Goal: Information Seeking & Learning: Learn about a topic

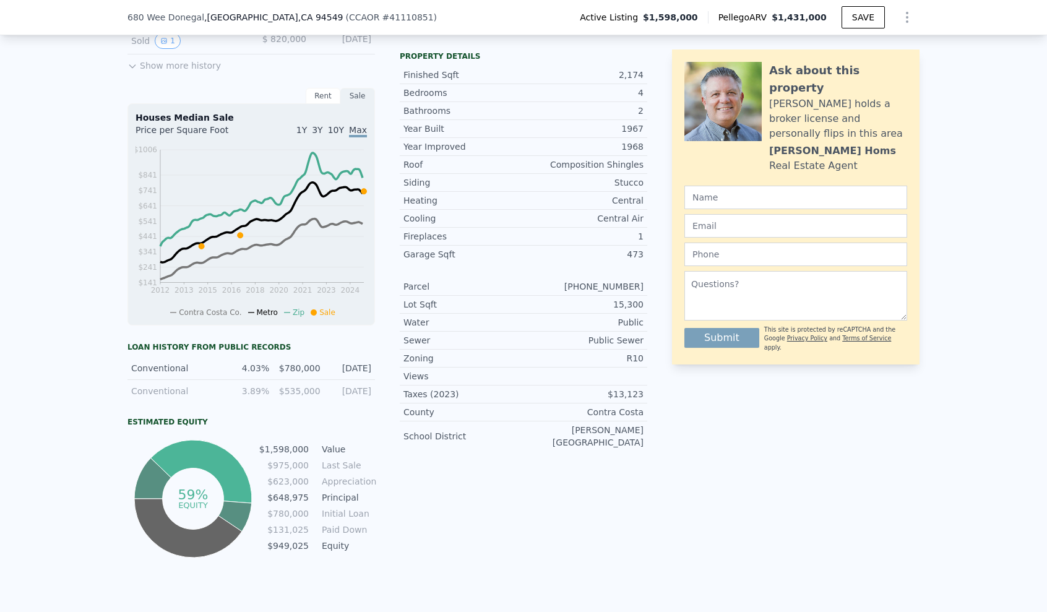
scroll to position [239, 0]
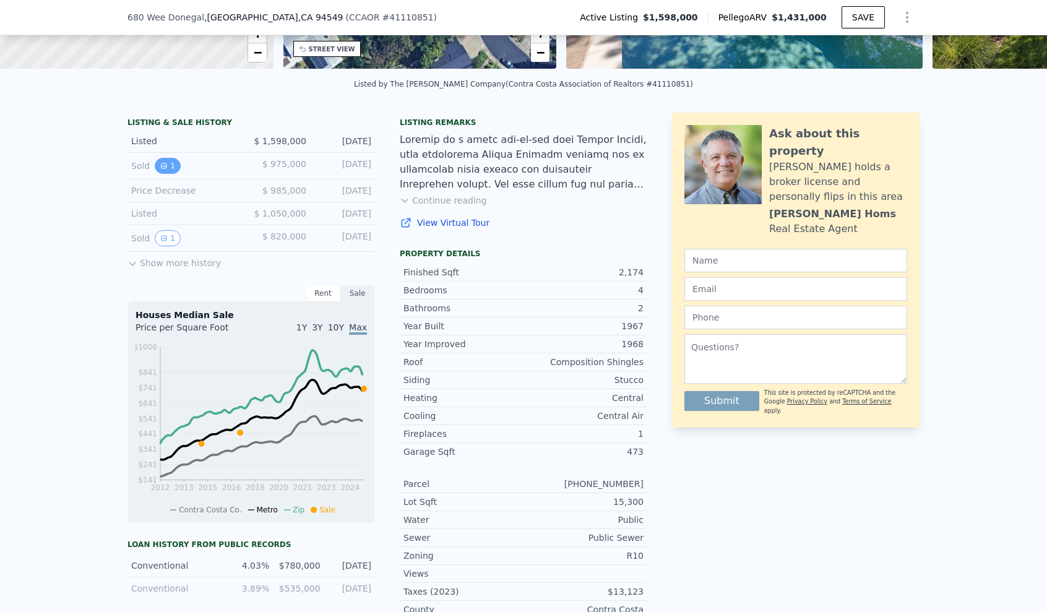
click at [169, 173] on button "1" at bounding box center [168, 166] width 26 height 16
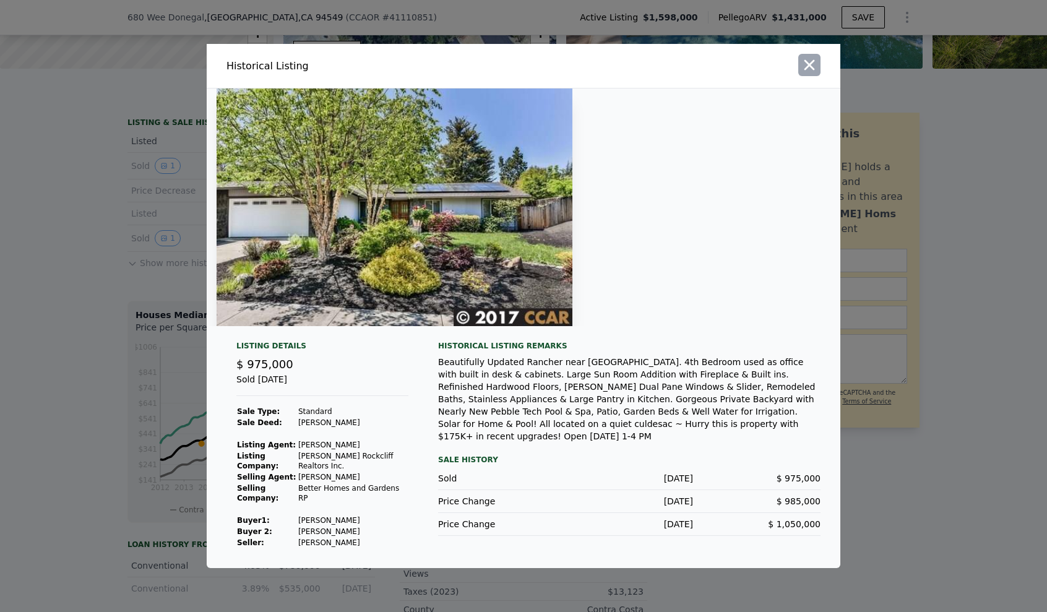
click at [805, 71] on icon "button" at bounding box center [809, 64] width 17 height 17
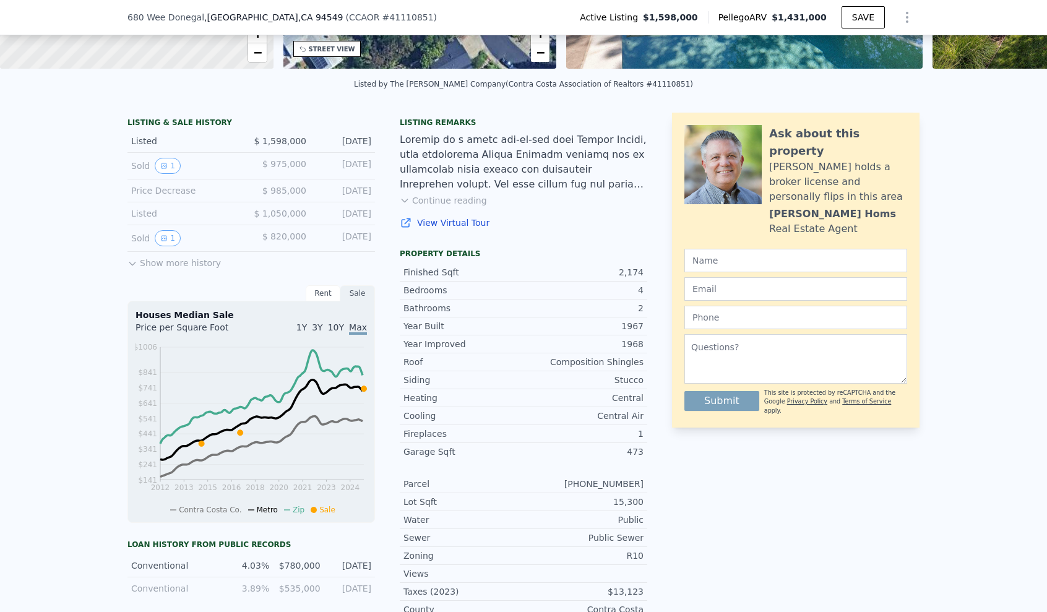
click at [160, 268] on button "Show more history" at bounding box center [173, 260] width 93 height 17
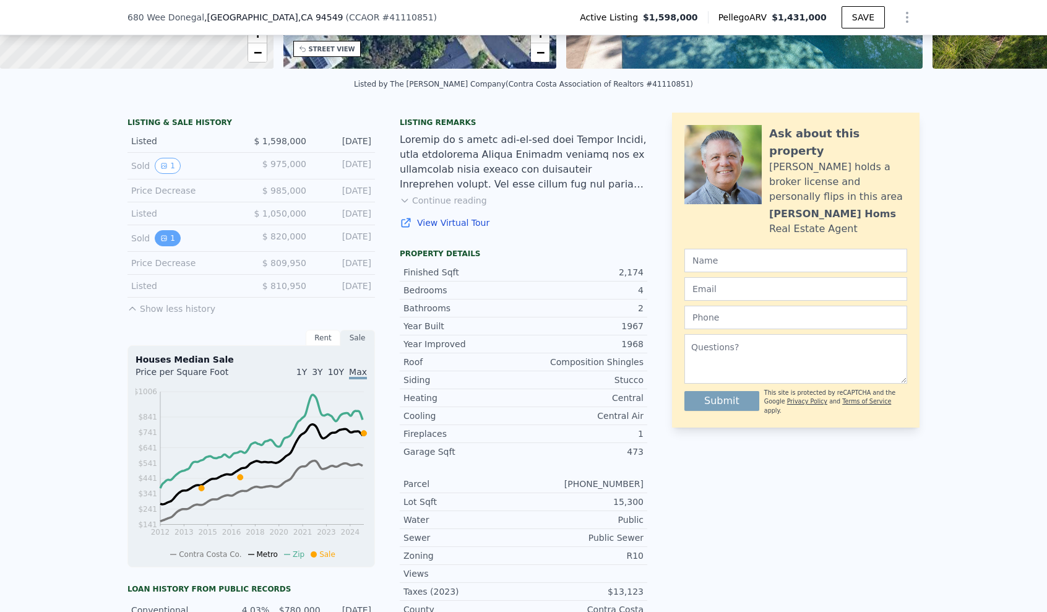
click at [163, 246] on button "1" at bounding box center [168, 238] width 26 height 16
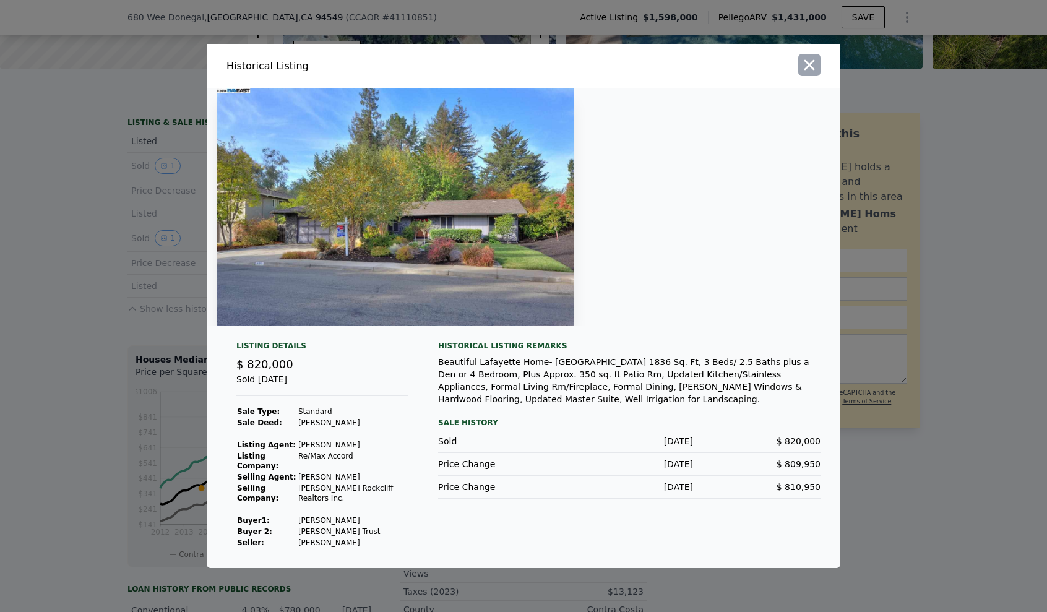
click at [816, 71] on icon "button" at bounding box center [809, 64] width 17 height 17
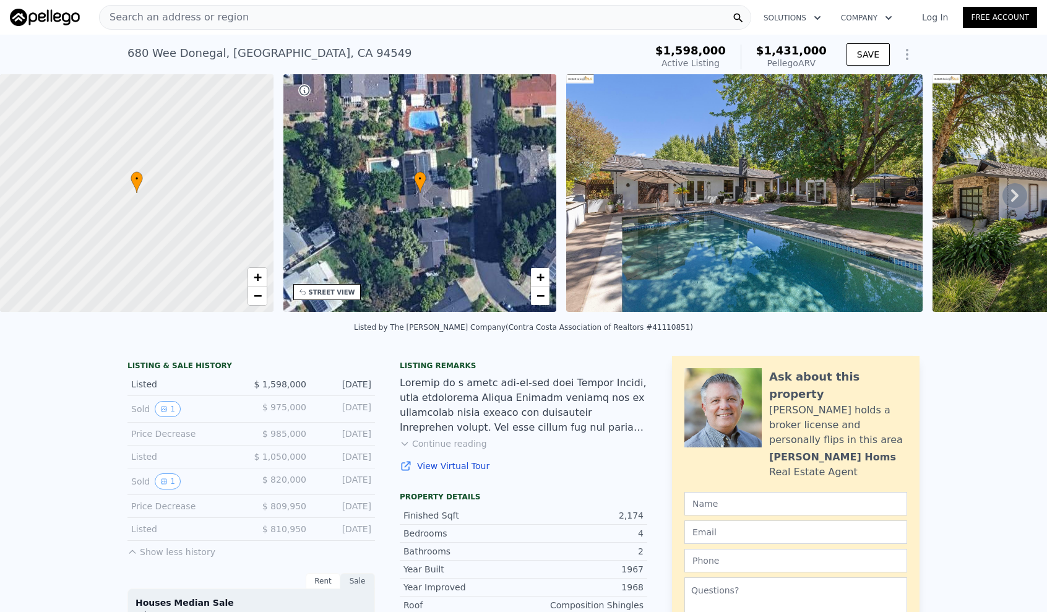
scroll to position [0, 0]
click at [348, 20] on div "Search an address or region" at bounding box center [425, 17] width 652 height 25
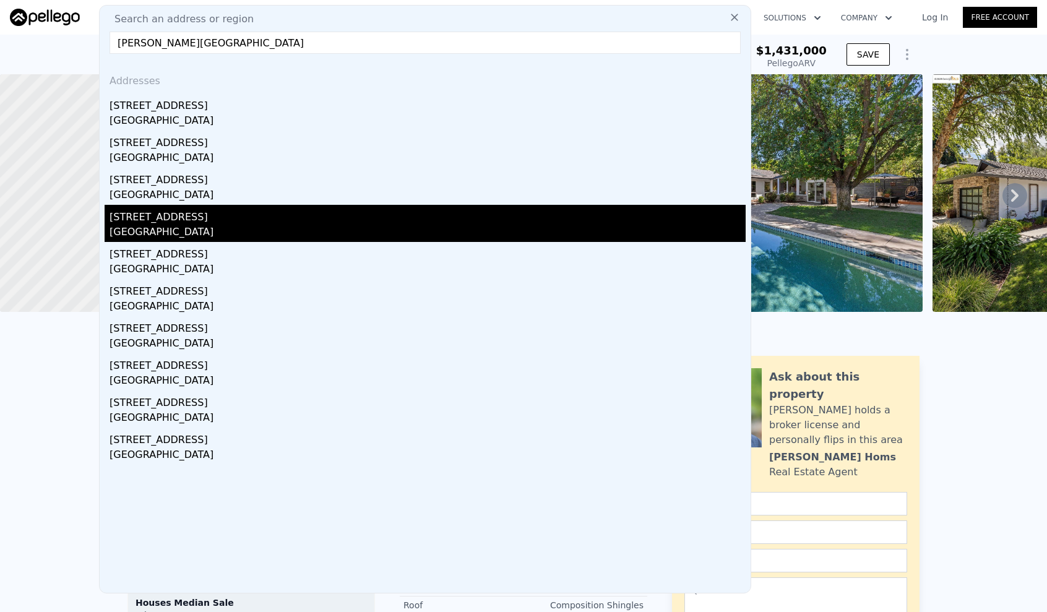
type input "[PERSON_NAME][GEOGRAPHIC_DATA]"
click at [190, 230] on div "[GEOGRAPHIC_DATA]" at bounding box center [428, 233] width 636 height 17
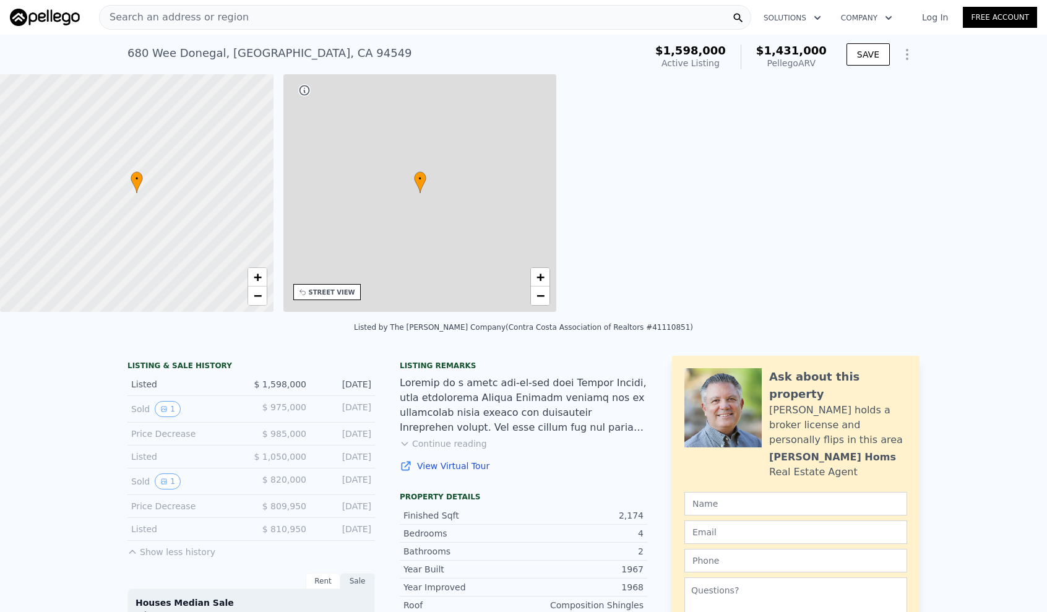
type input "$ 1,431,000"
type input "3"
type input "5"
type input "2"
type input "3"
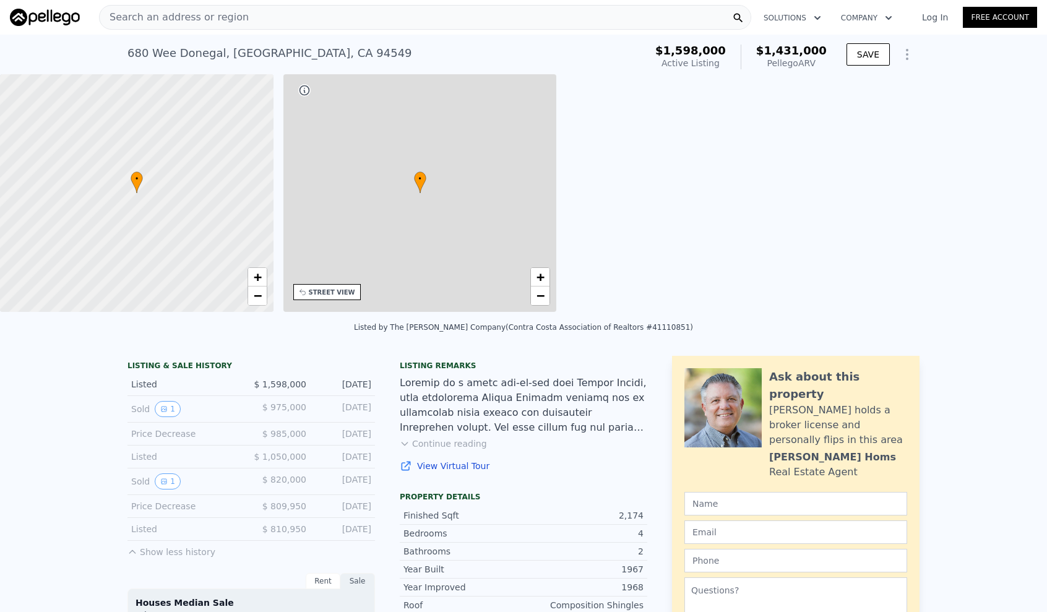
type input "1800"
type input "2683"
type input "8614"
type input "14661"
type input "-$ 391,303"
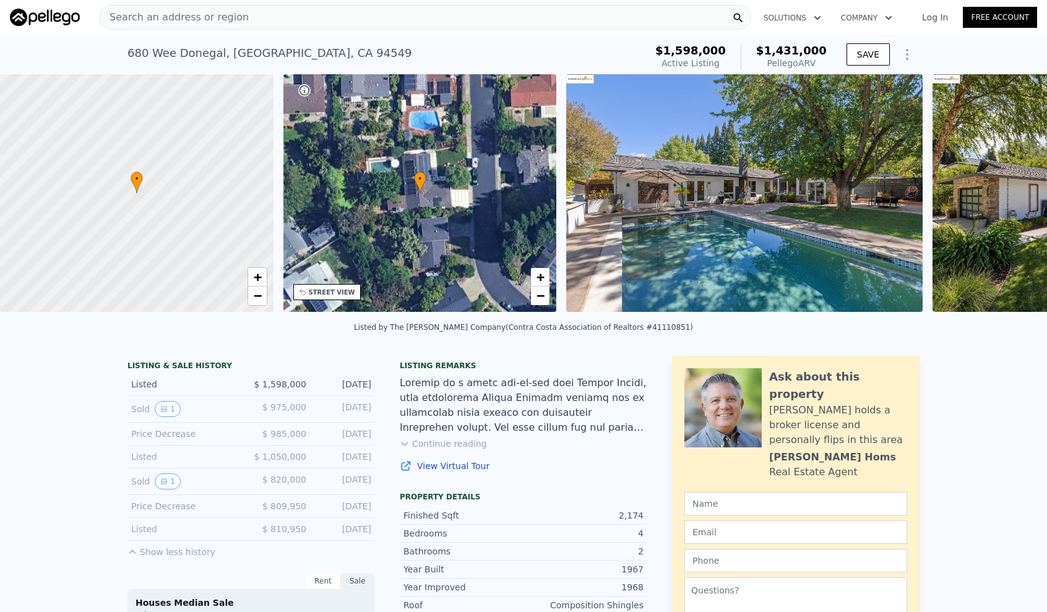
click at [238, 23] on div "Search an address or region" at bounding box center [425, 17] width 652 height 25
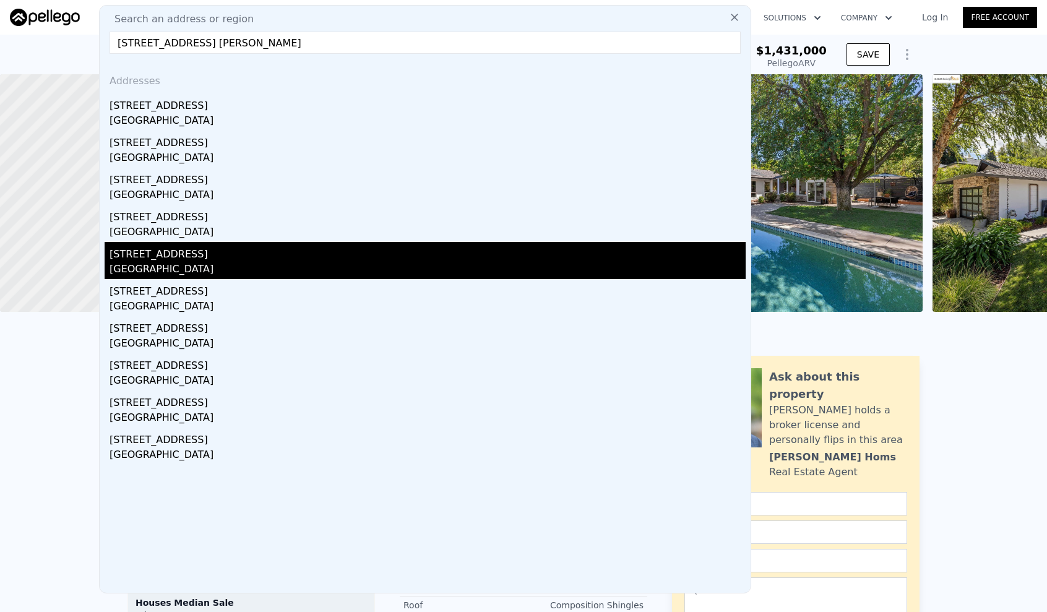
type input "[STREET_ADDRESS] [PERSON_NAME]"
click at [199, 257] on div "[STREET_ADDRESS]" at bounding box center [428, 252] width 636 height 20
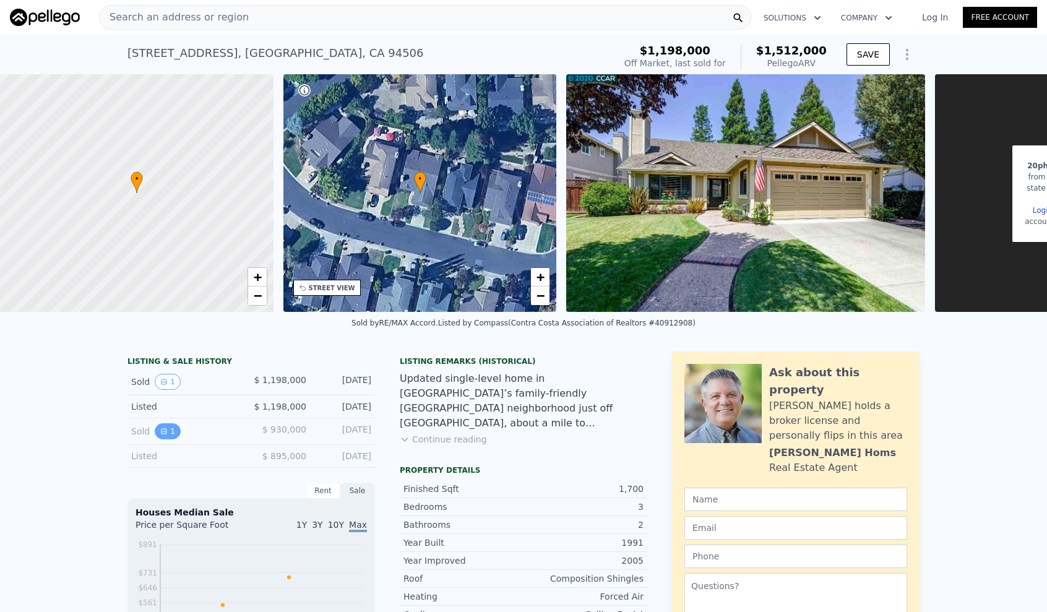
click at [160, 435] on icon "View historical data" at bounding box center [163, 430] width 7 height 7
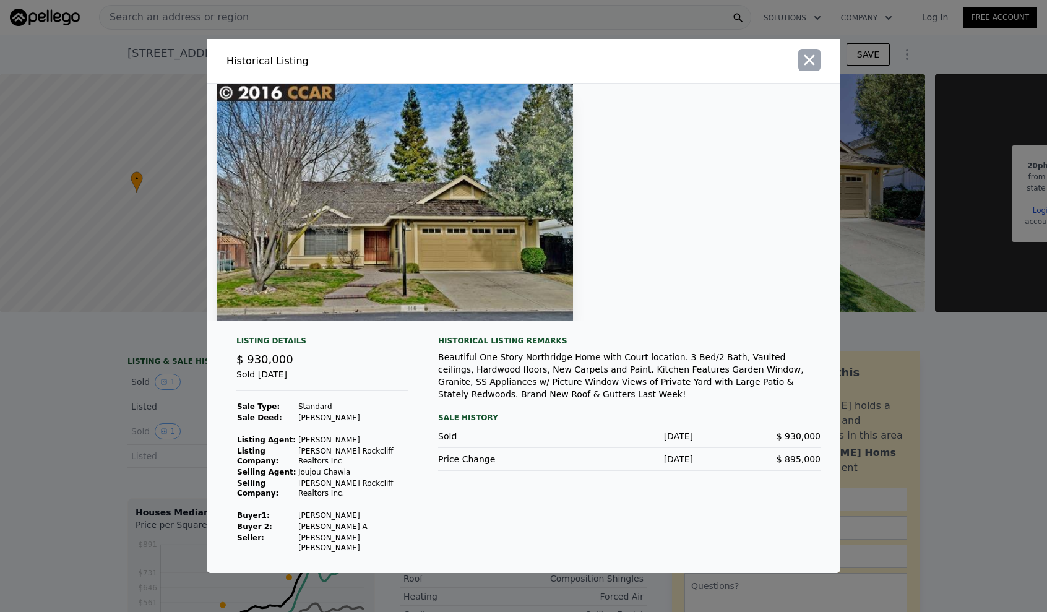
click at [814, 69] on icon "button" at bounding box center [809, 59] width 17 height 17
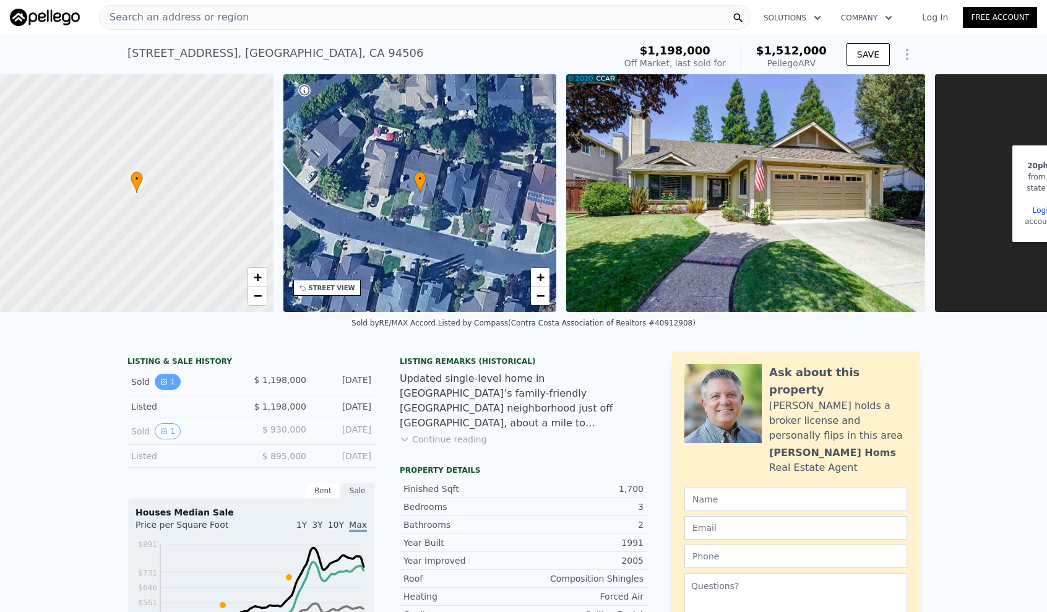
click at [168, 390] on button "1" at bounding box center [168, 382] width 26 height 16
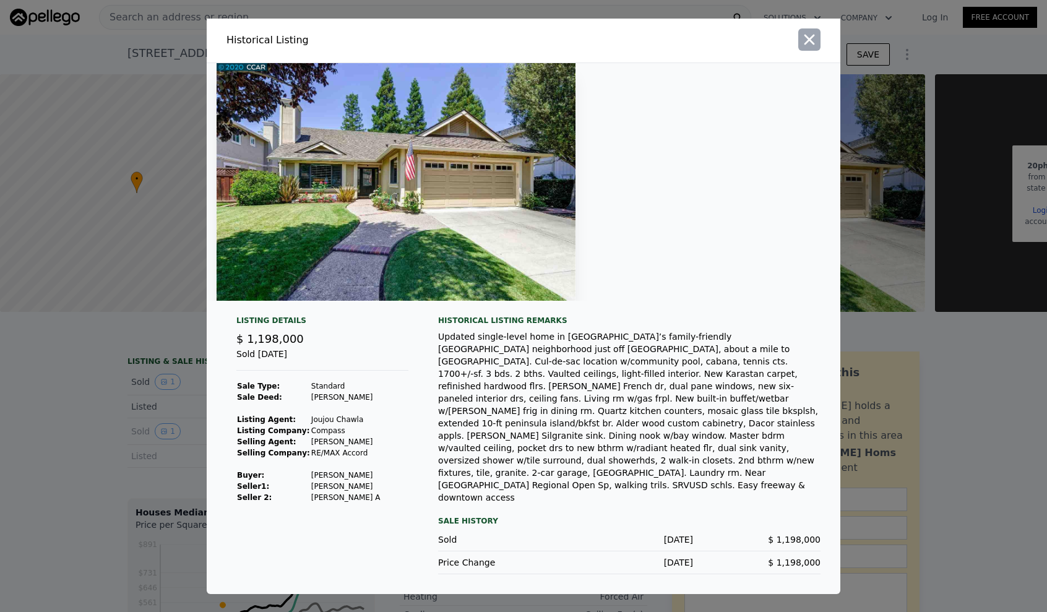
click at [817, 48] on icon "button" at bounding box center [809, 39] width 17 height 17
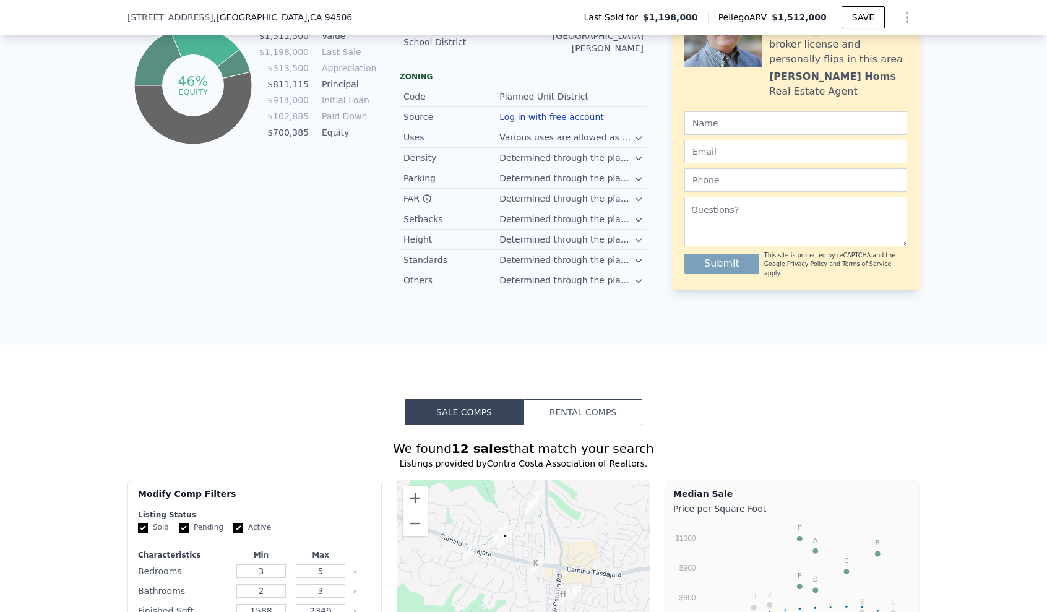
scroll to position [1256, 0]
